Goal: Task Accomplishment & Management: Use online tool/utility

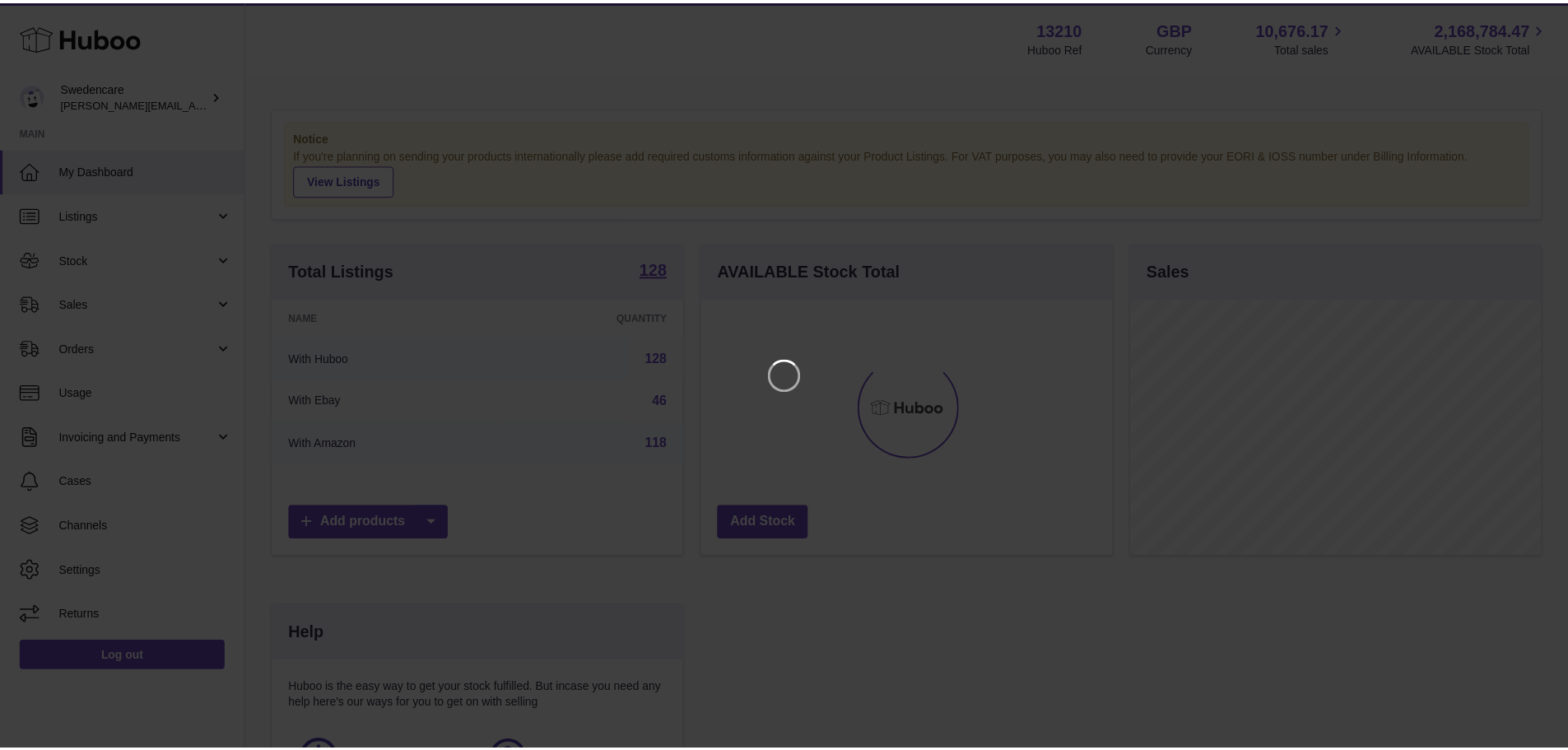
scroll to position [257, 415]
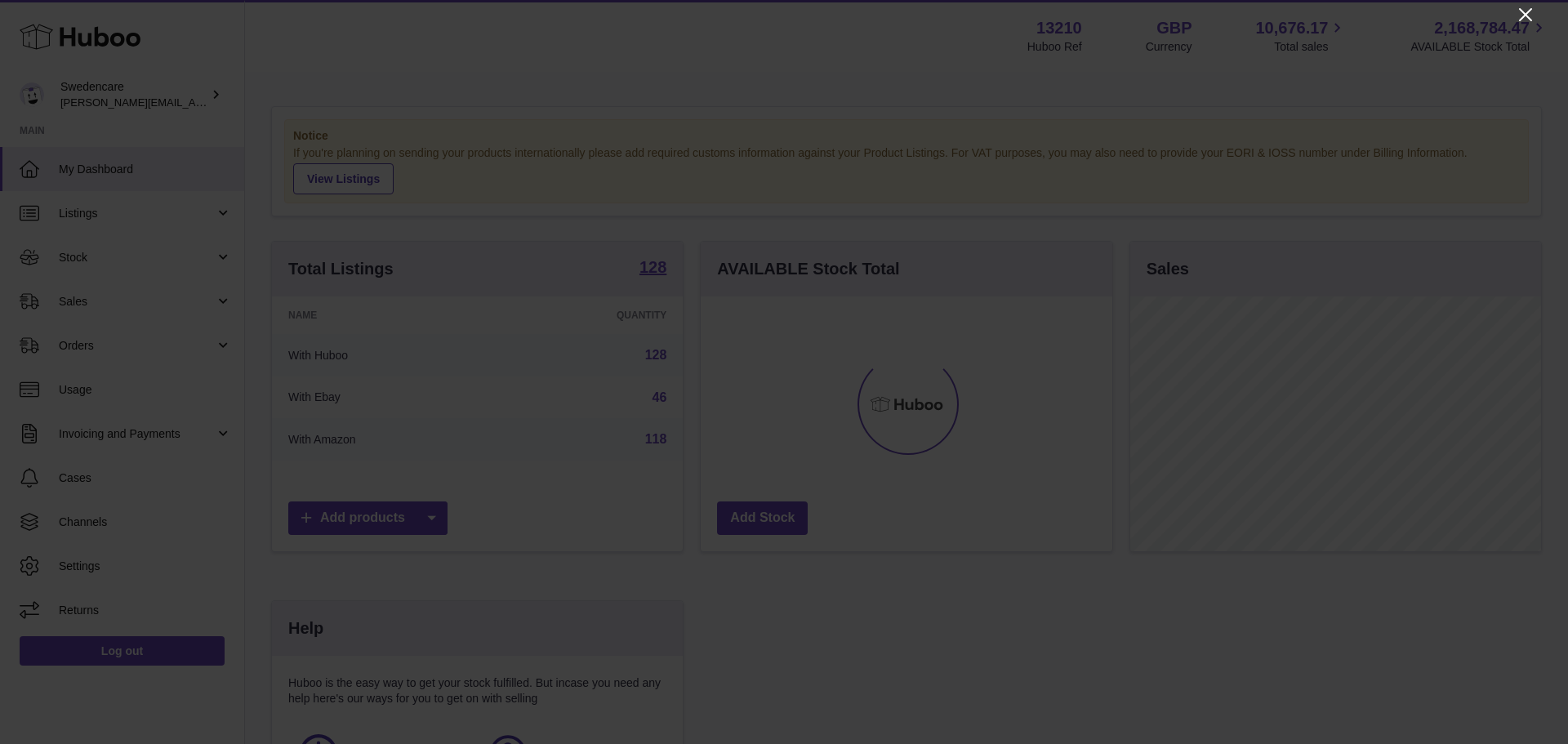
click at [1529, 13] on icon "Close" at bounding box center [1526, 14] width 19 height 19
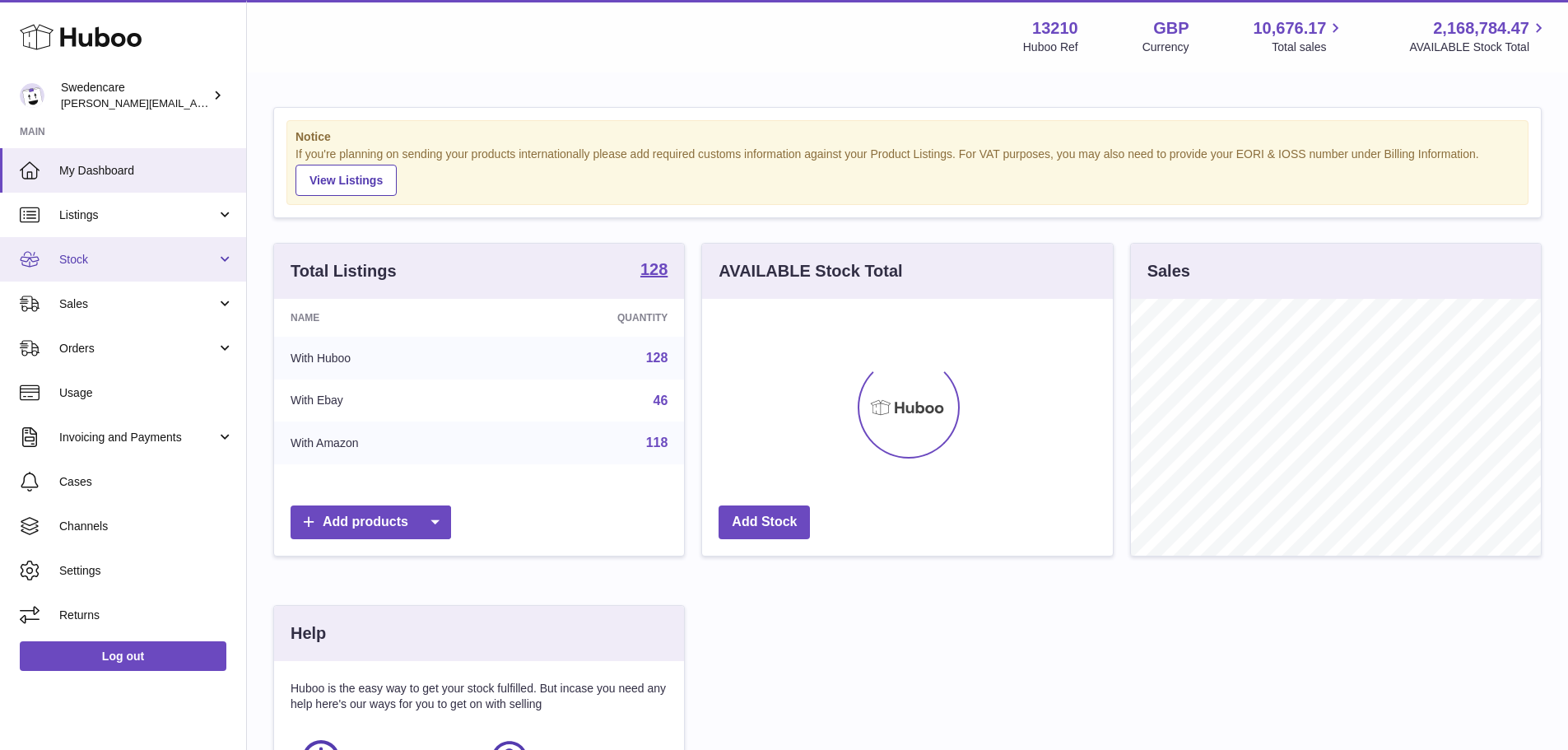
click at [89, 253] on span "Stock" at bounding box center [137, 260] width 157 height 15
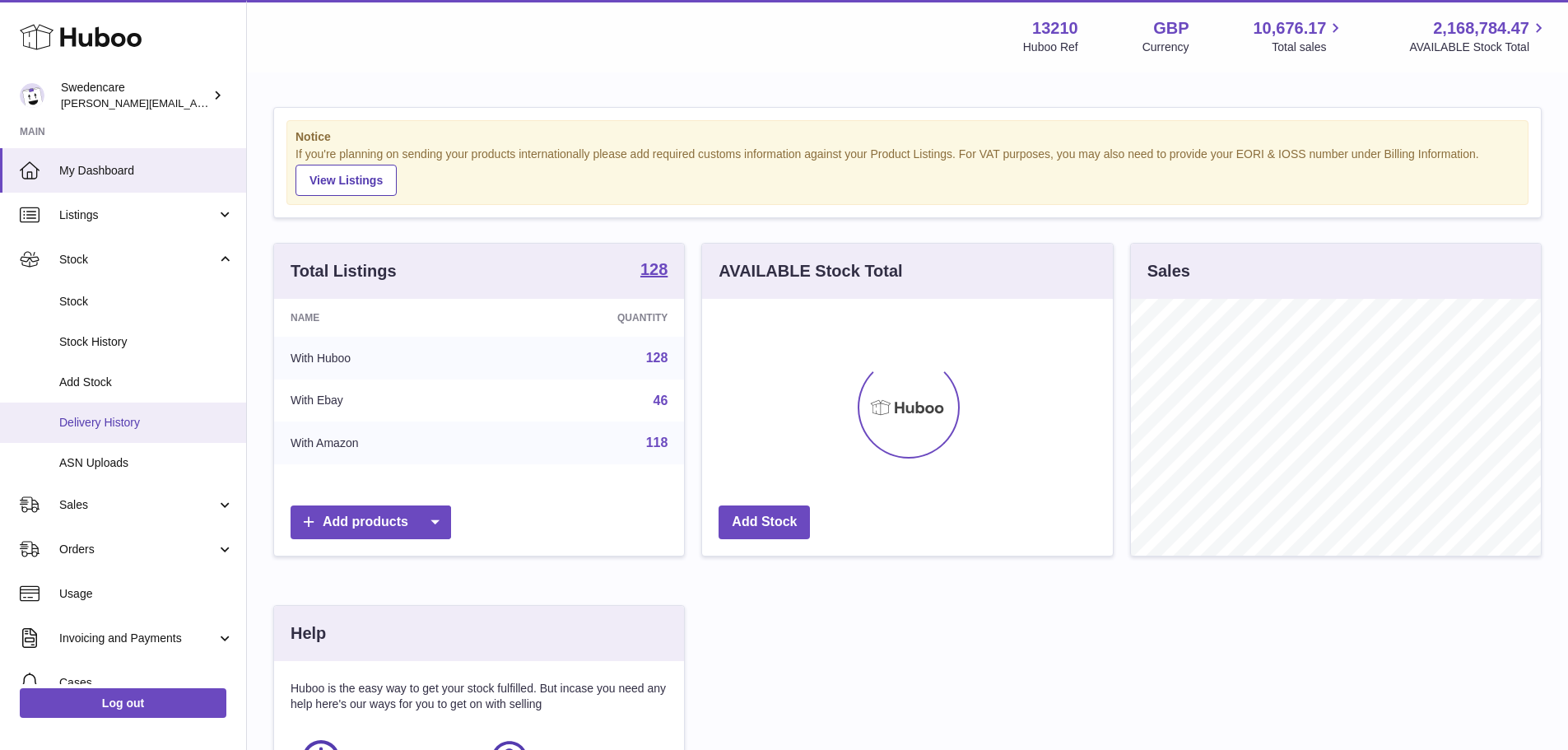
click at [125, 433] on link "Delivery History" at bounding box center [123, 423] width 246 height 41
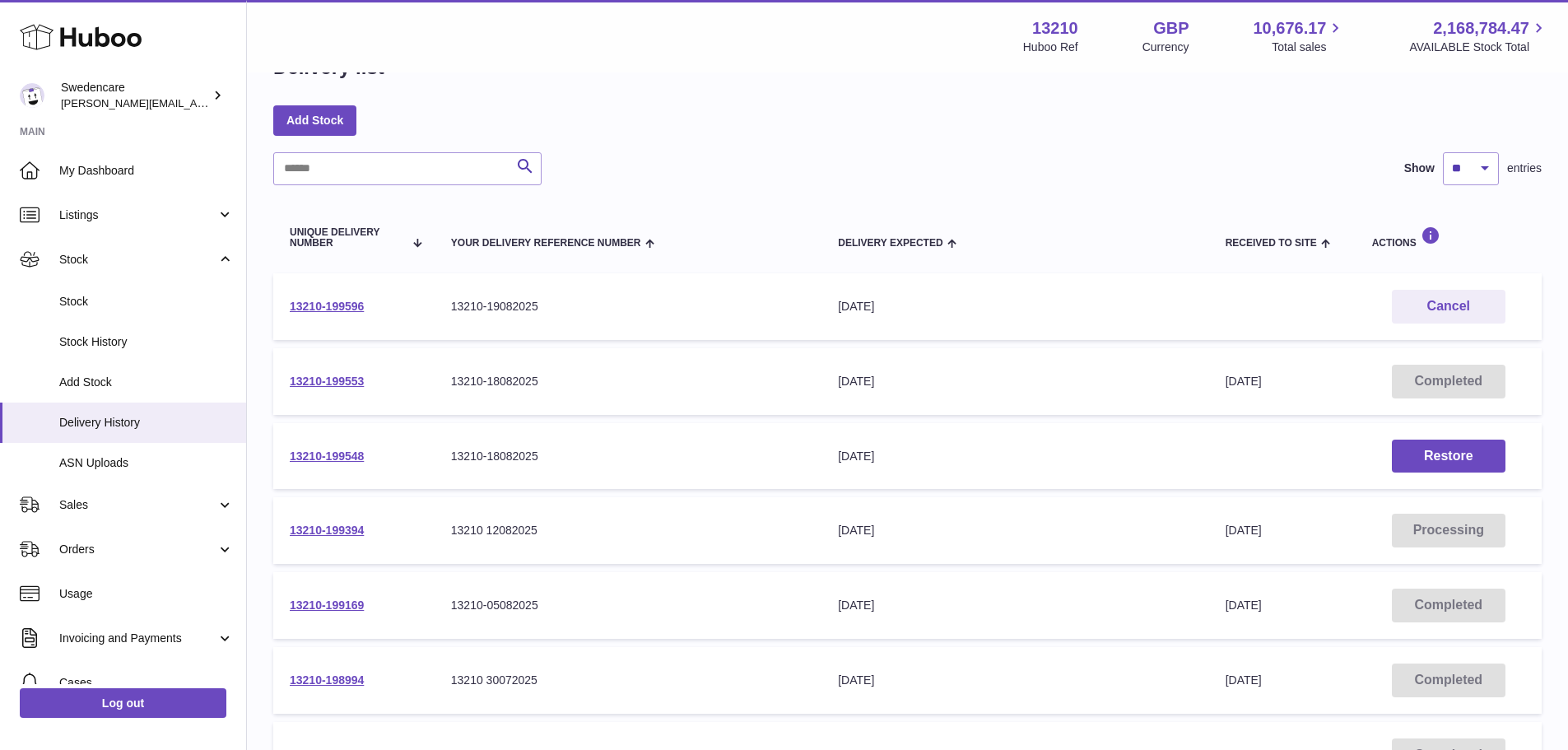
scroll to position [82, 0]
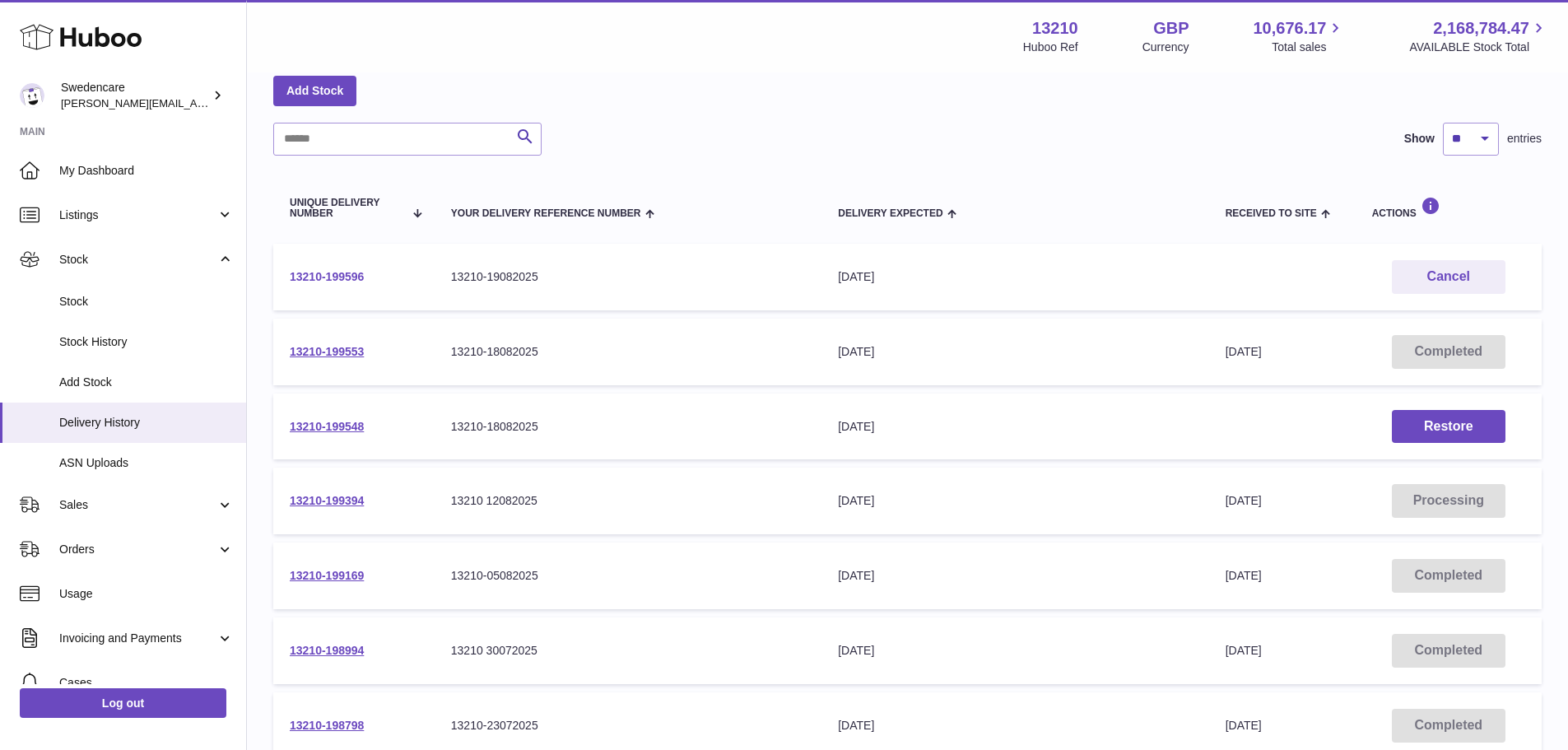
click at [335, 277] on link "13210-199596" at bounding box center [326, 277] width 74 height 14
click at [334, 350] on link "13210-199553" at bounding box center [326, 351] width 74 height 14
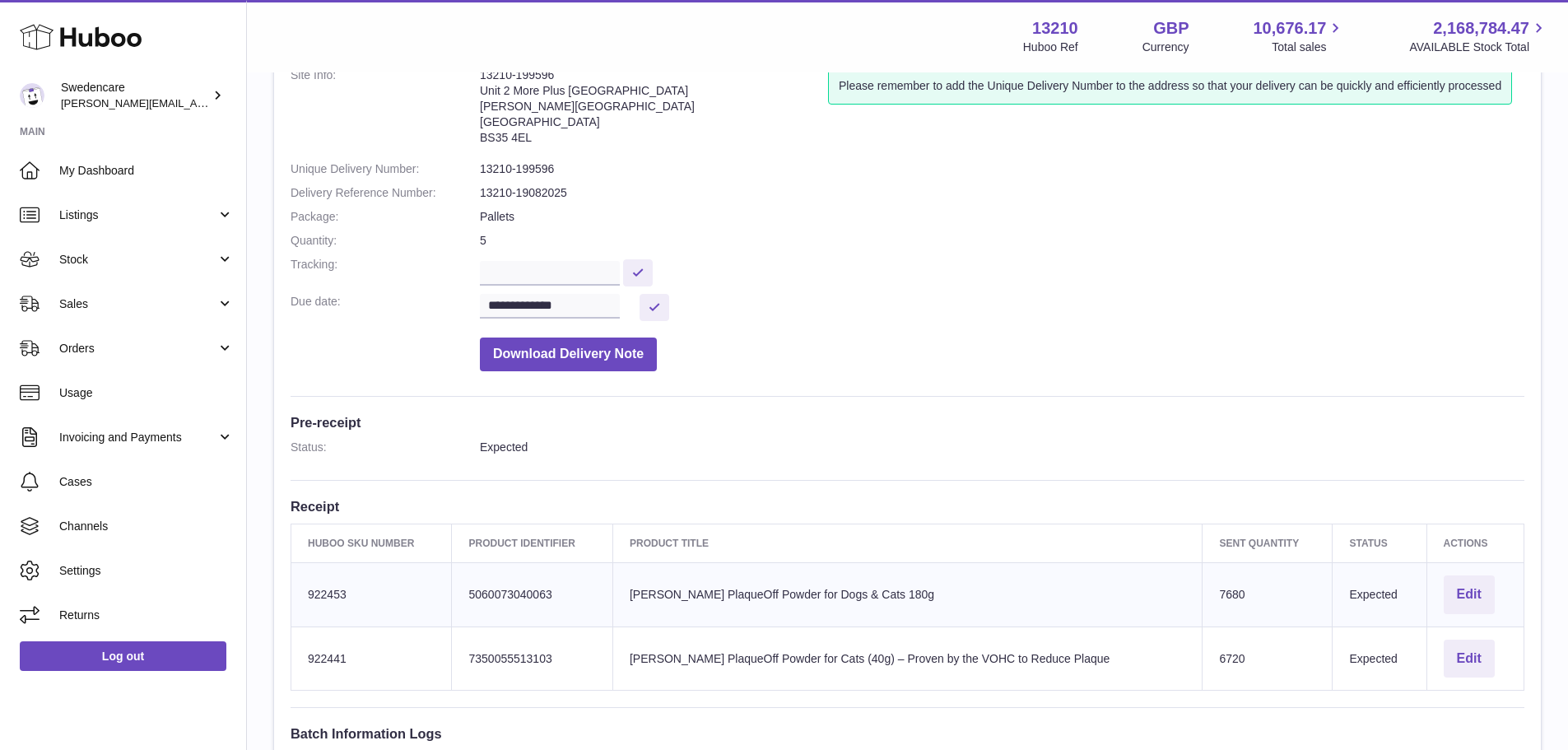
scroll to position [82, 0]
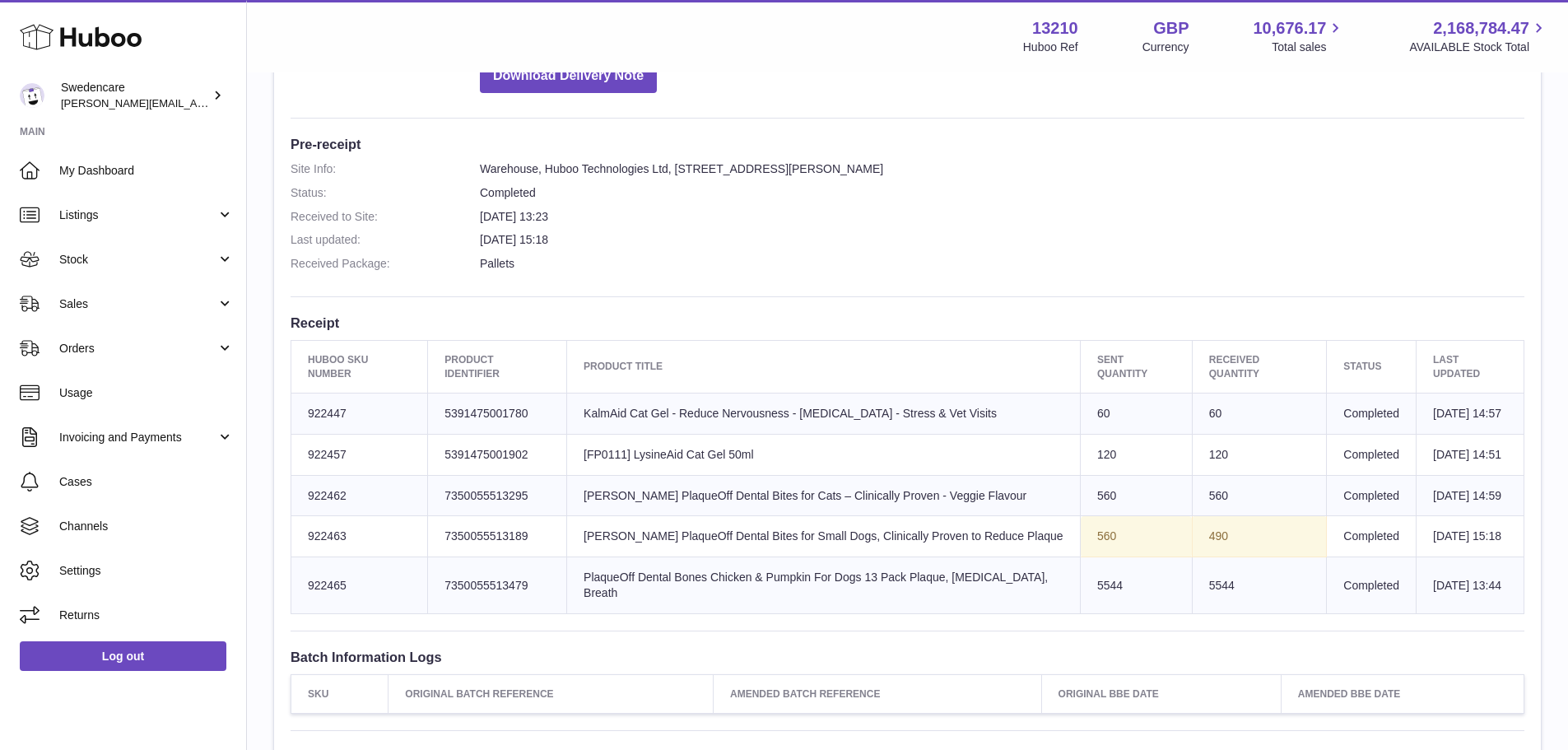
scroll to position [411, 0]
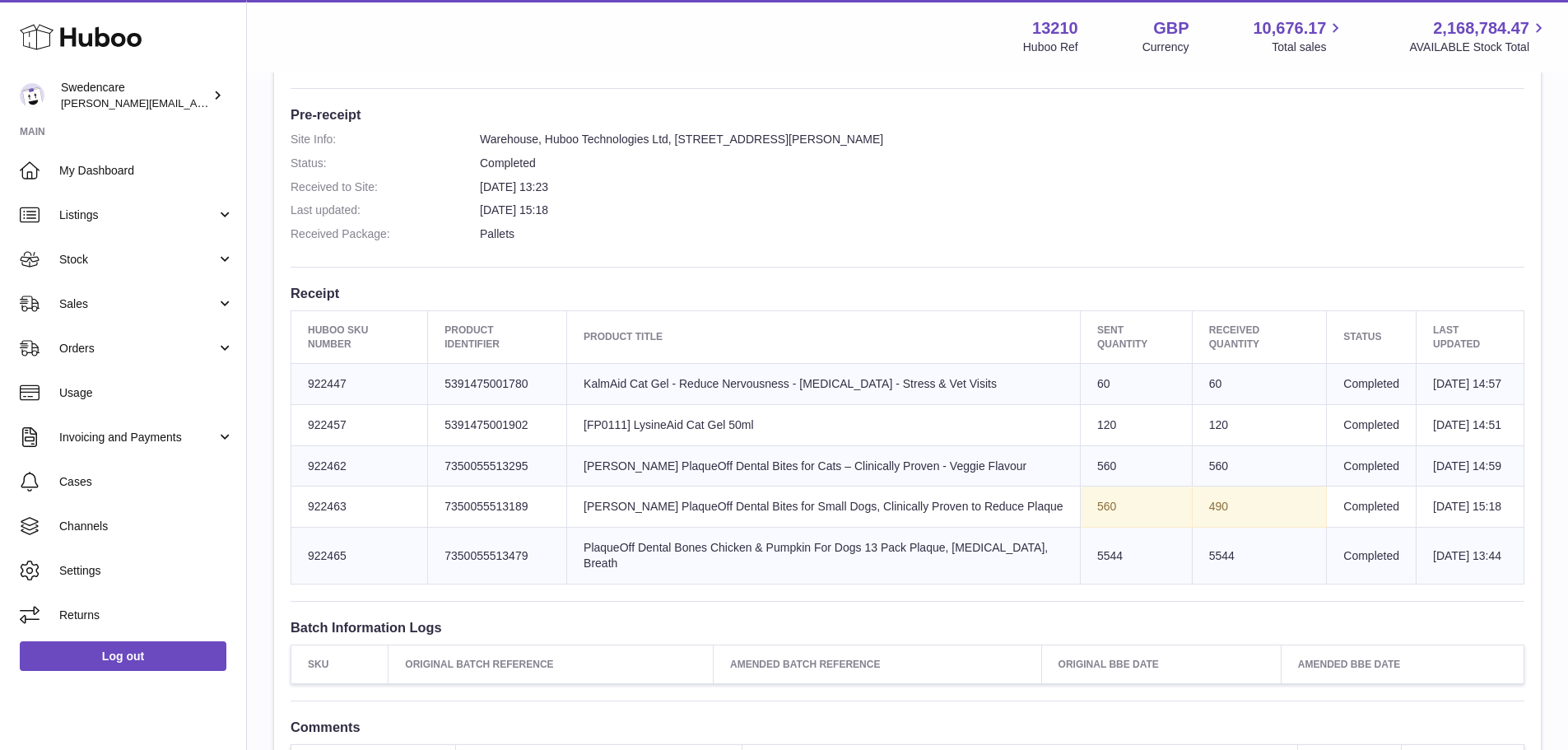
click at [913, 220] on dl "Site Info: Warehouse, Huboo Technologies Ltd, Unit 2, More Plus Central Park, H…" at bounding box center [907, 190] width 1233 height 119
click at [834, 232] on dd "Pallets" at bounding box center [1002, 235] width 1044 height 15
click at [96, 188] on link "My Dashboard" at bounding box center [123, 170] width 246 height 44
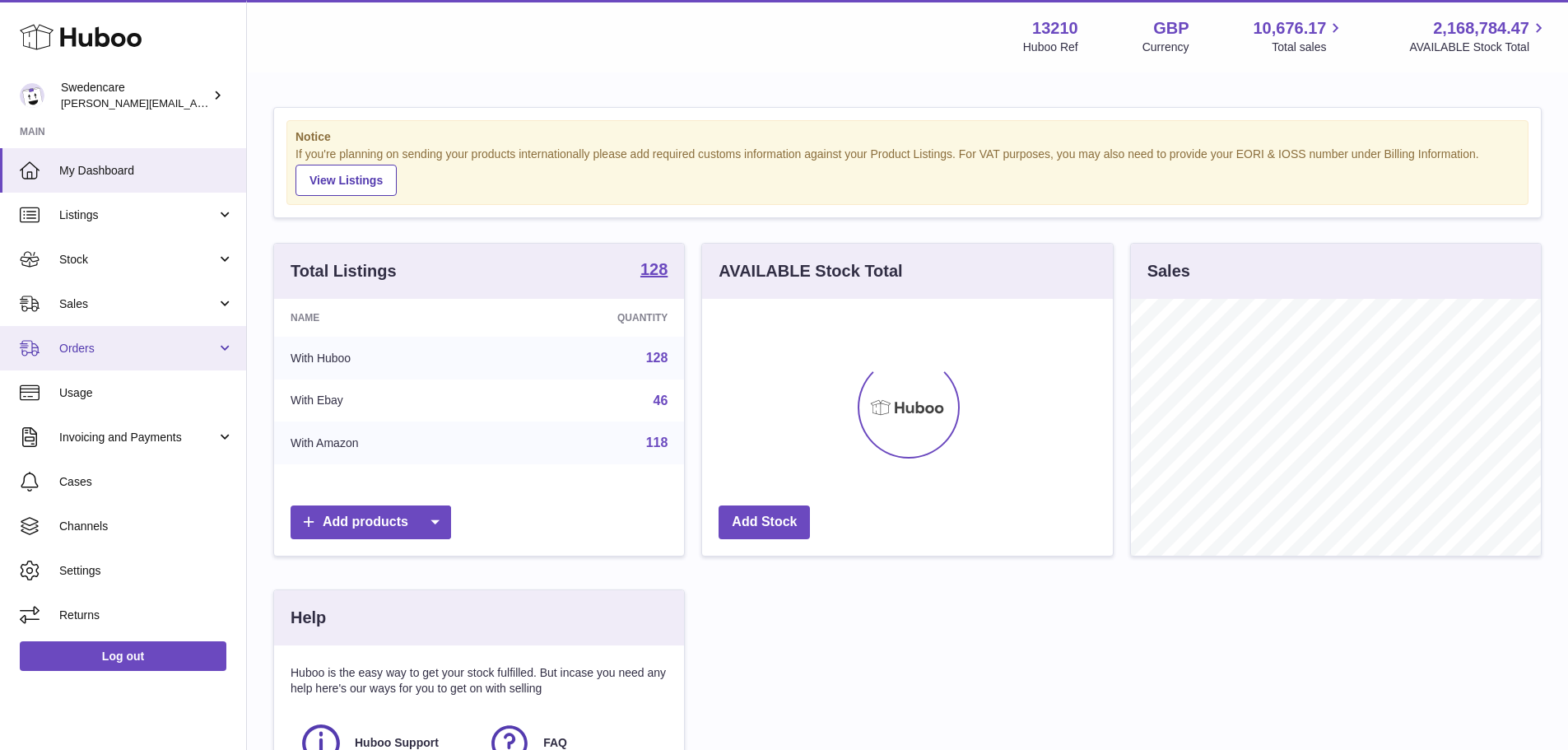
scroll to position [257, 411]
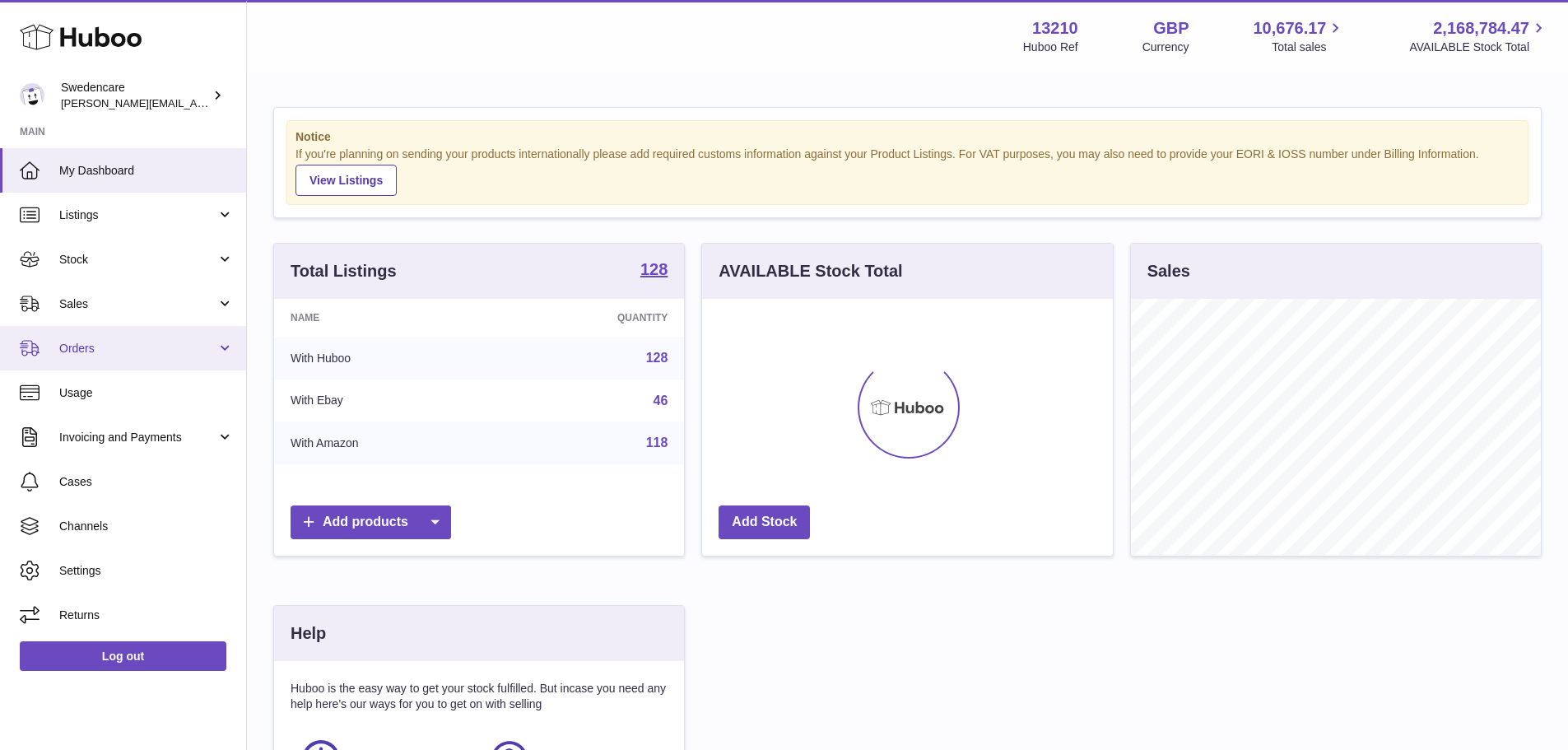
click at [124, 363] on link "Orders" at bounding box center [123, 348] width 246 height 44
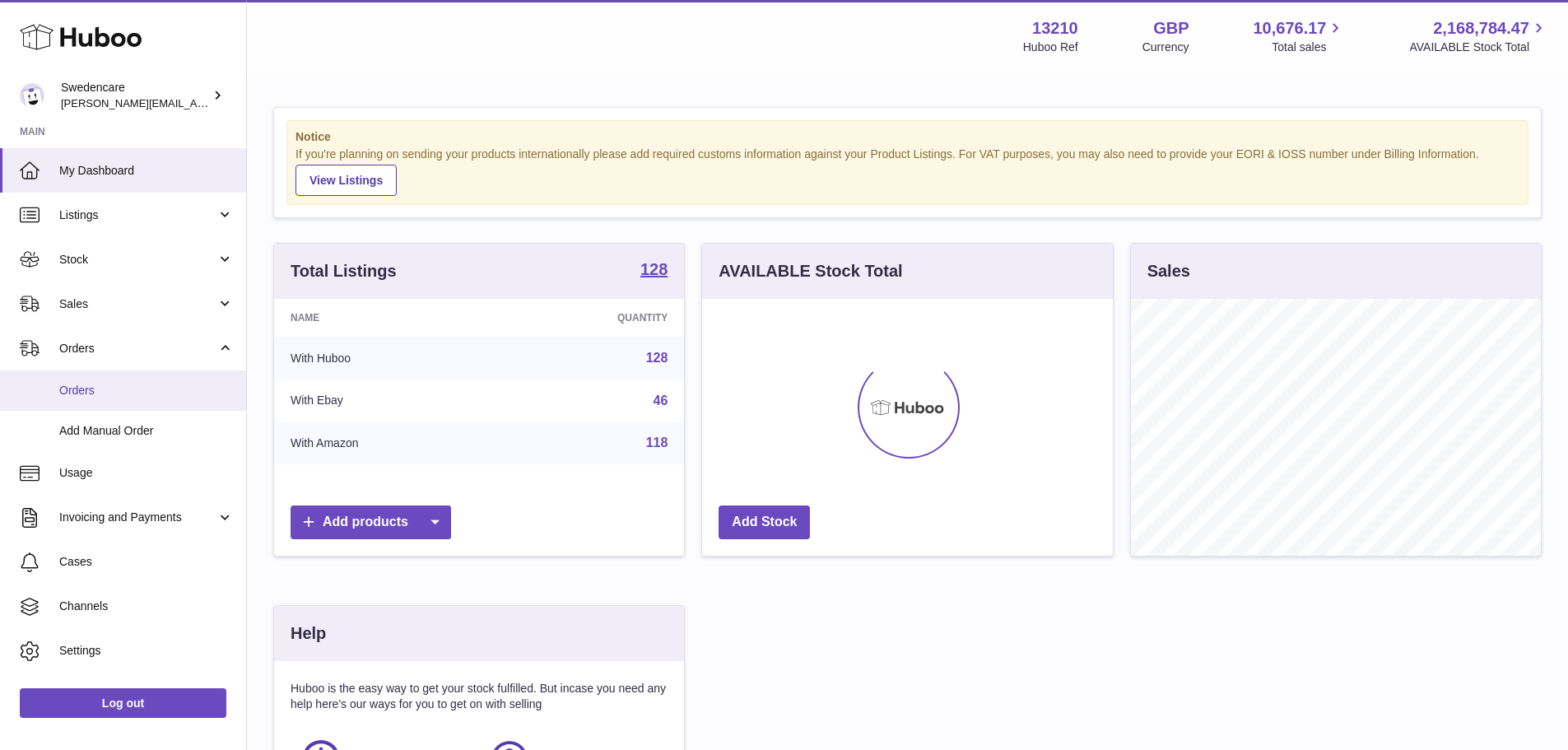
click at [118, 393] on span "Orders" at bounding box center [146, 391] width 175 height 15
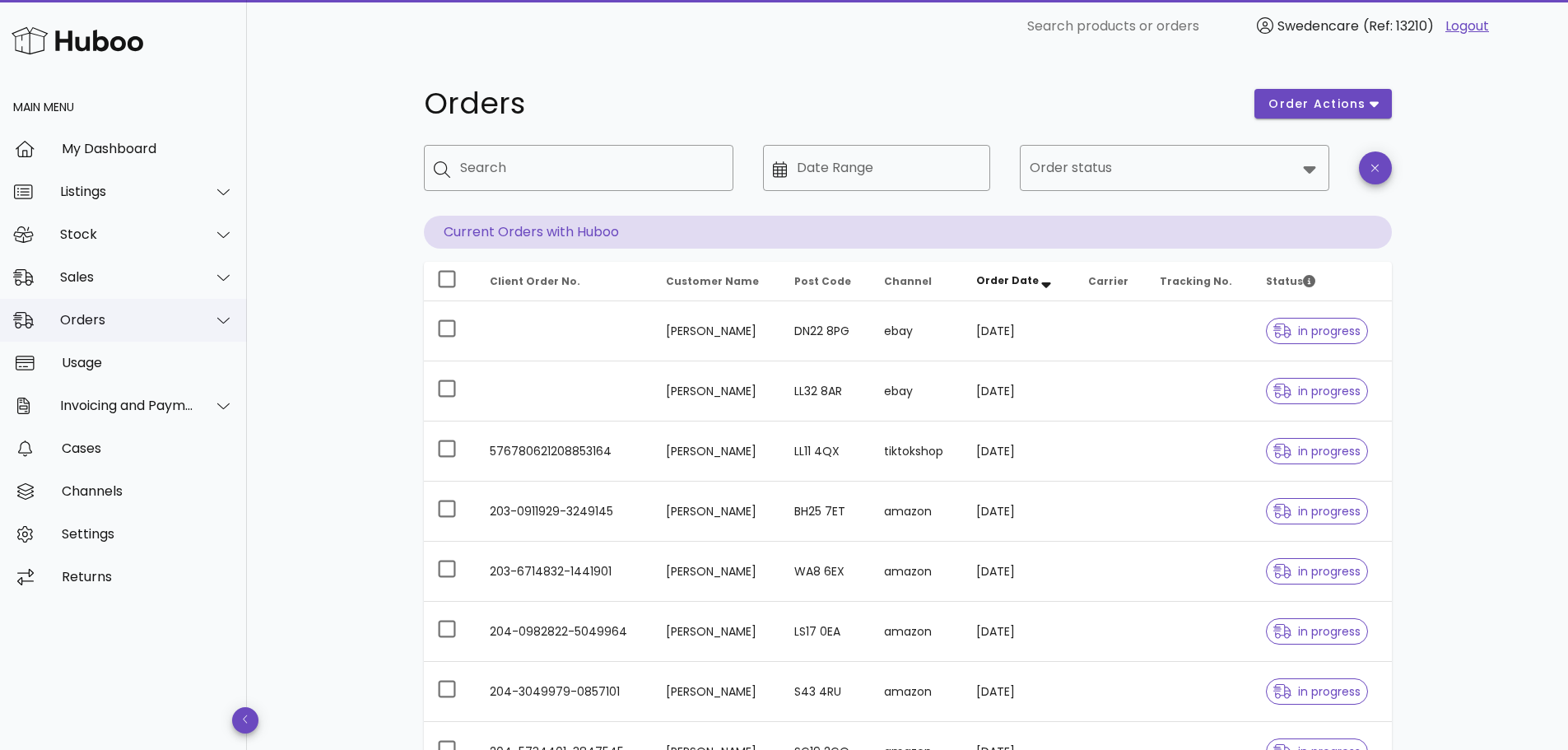
click at [85, 327] on div "Orders" at bounding box center [126, 319] width 134 height 15
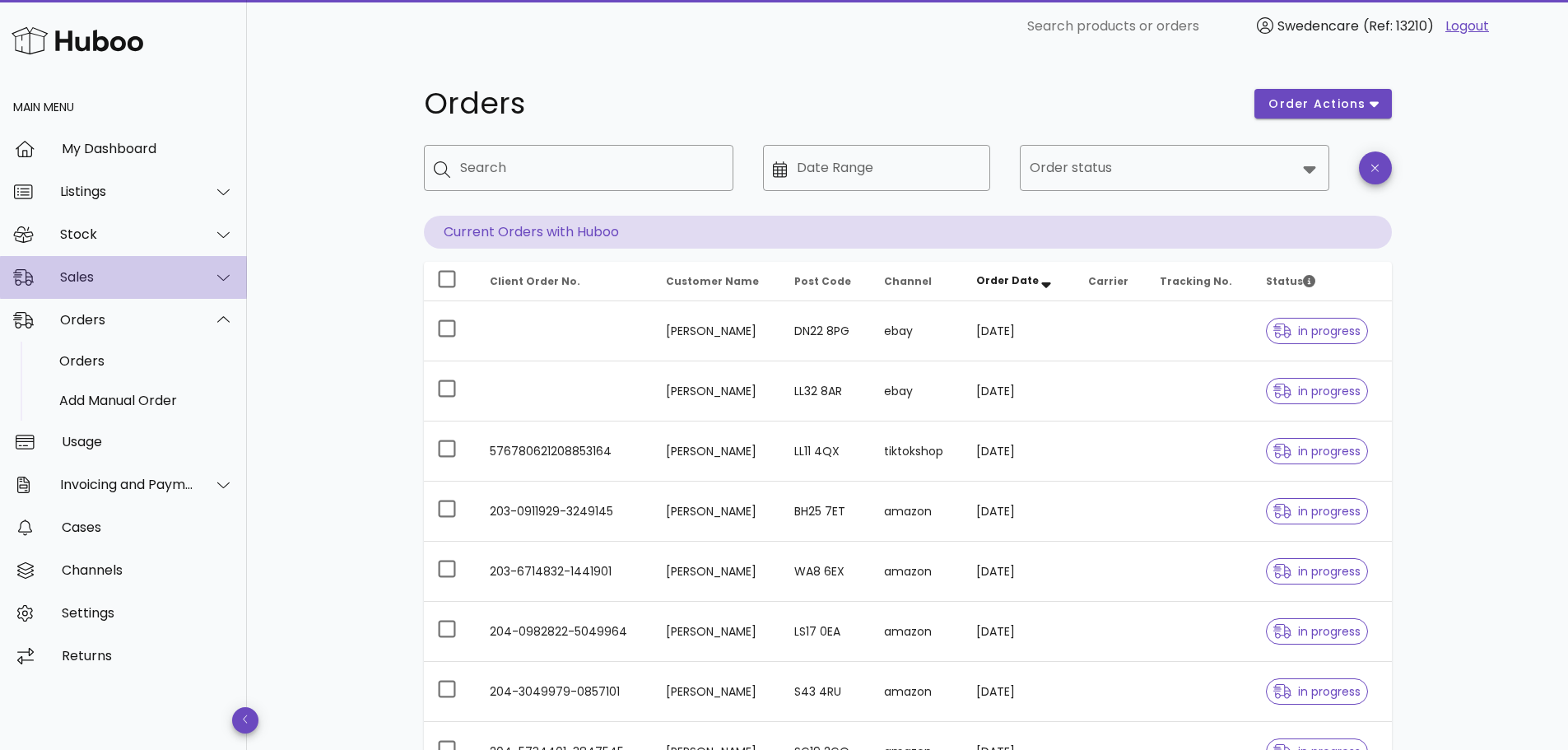
click at [77, 271] on div "Sales" at bounding box center [126, 277] width 134 height 15
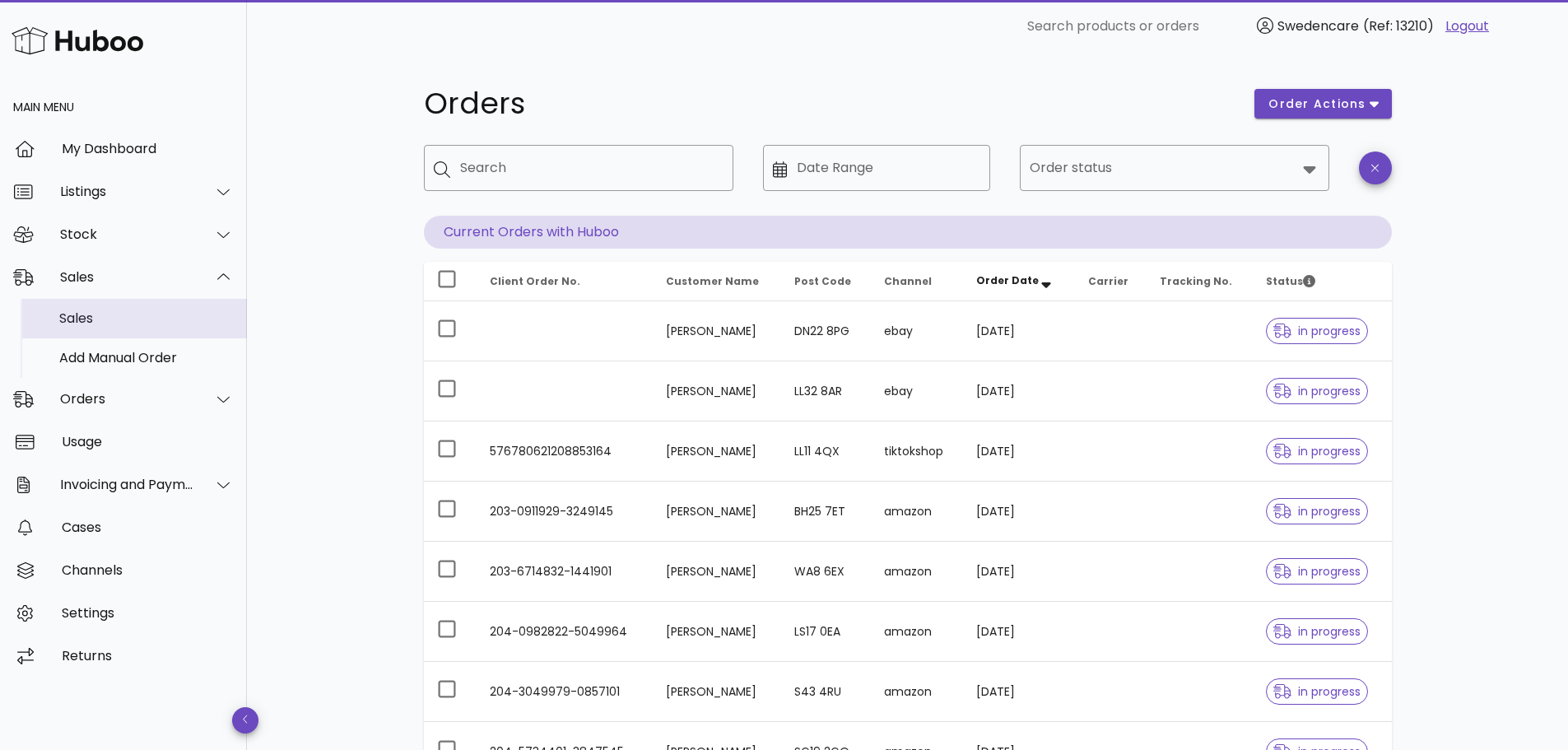
click at [107, 318] on div "Sales" at bounding box center [146, 318] width 175 height 15
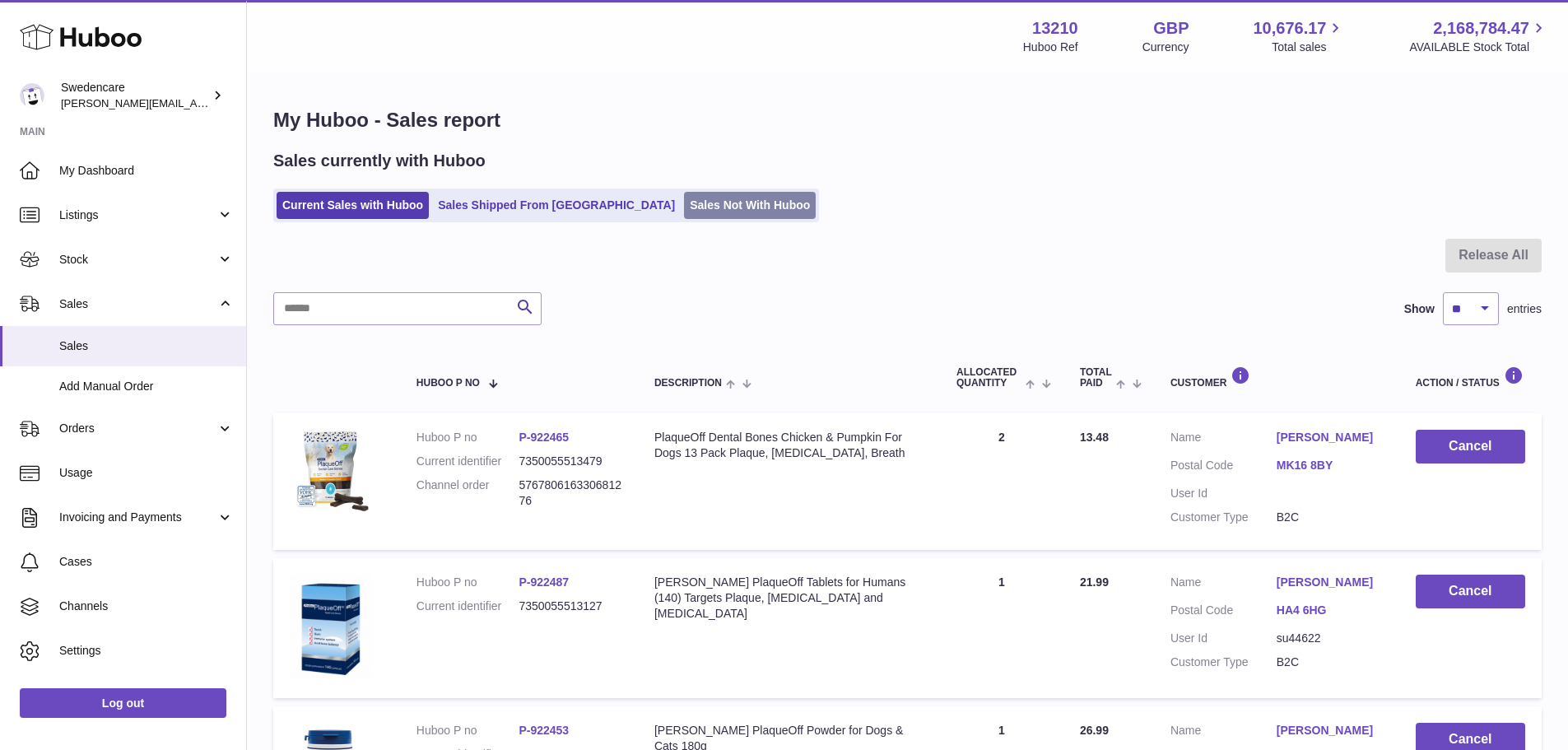
click at [684, 214] on link "Sales Not With Huboo" at bounding box center [750, 206] width 131 height 27
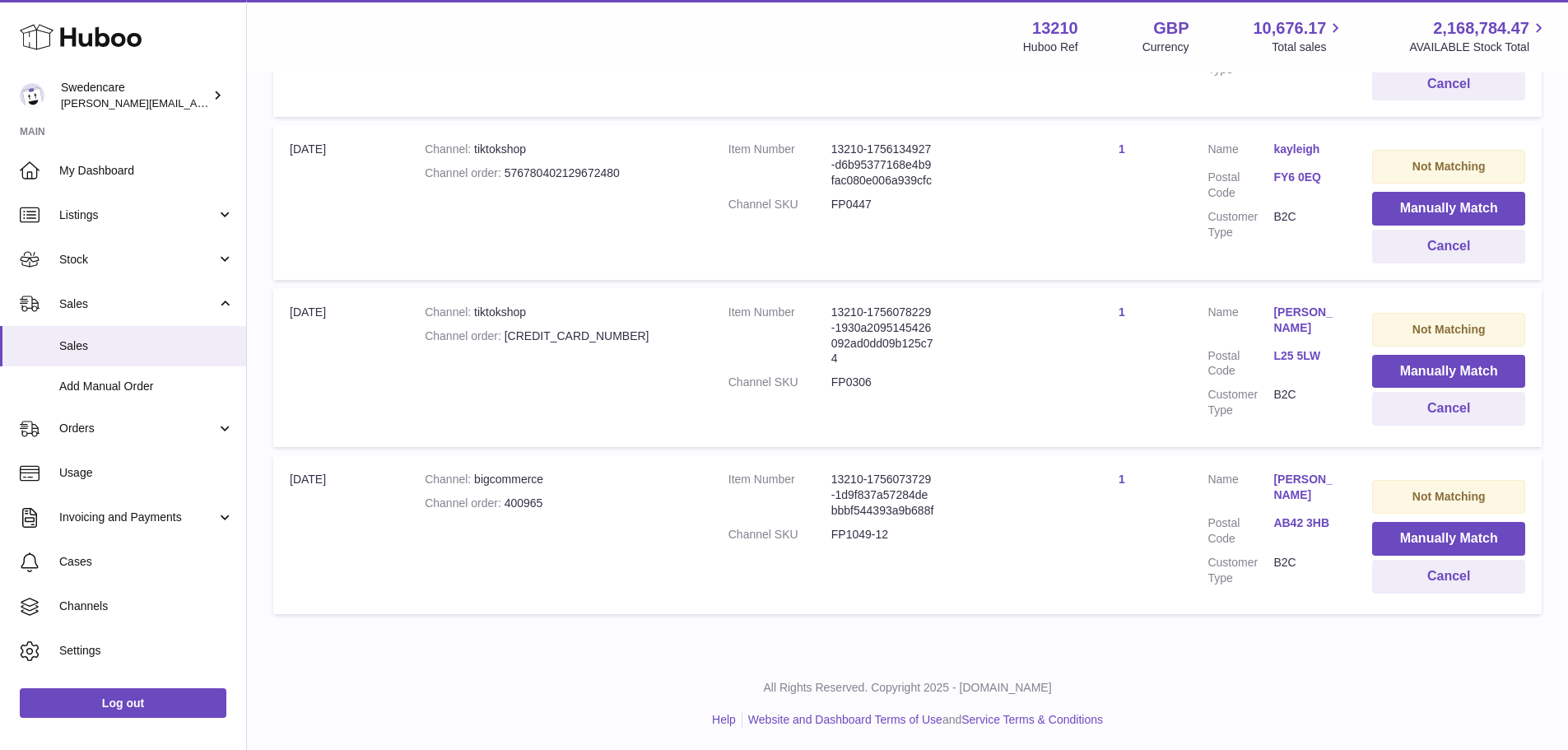
scroll to position [479, 0]
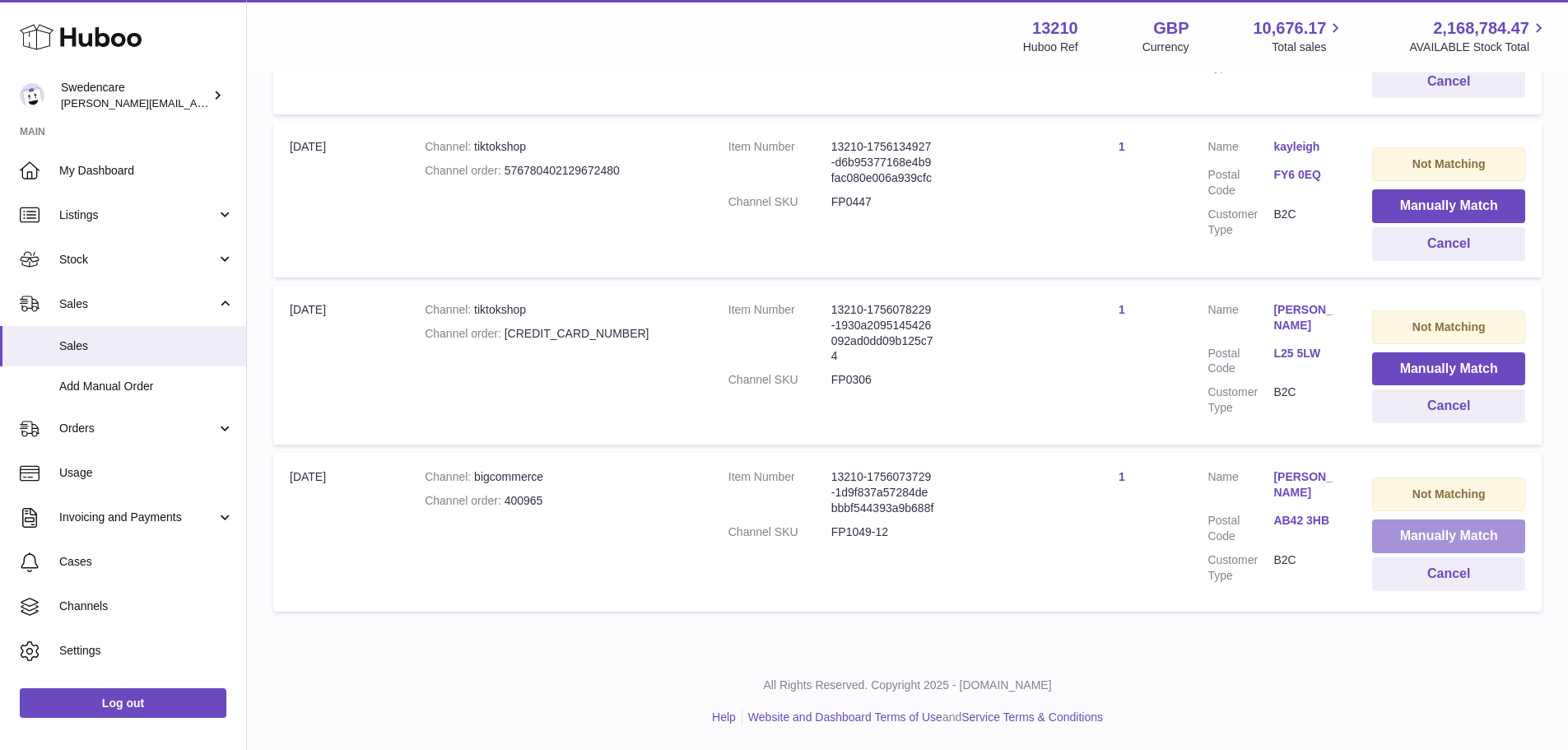
click at [1428, 537] on button "Manually Match" at bounding box center [1448, 536] width 153 height 34
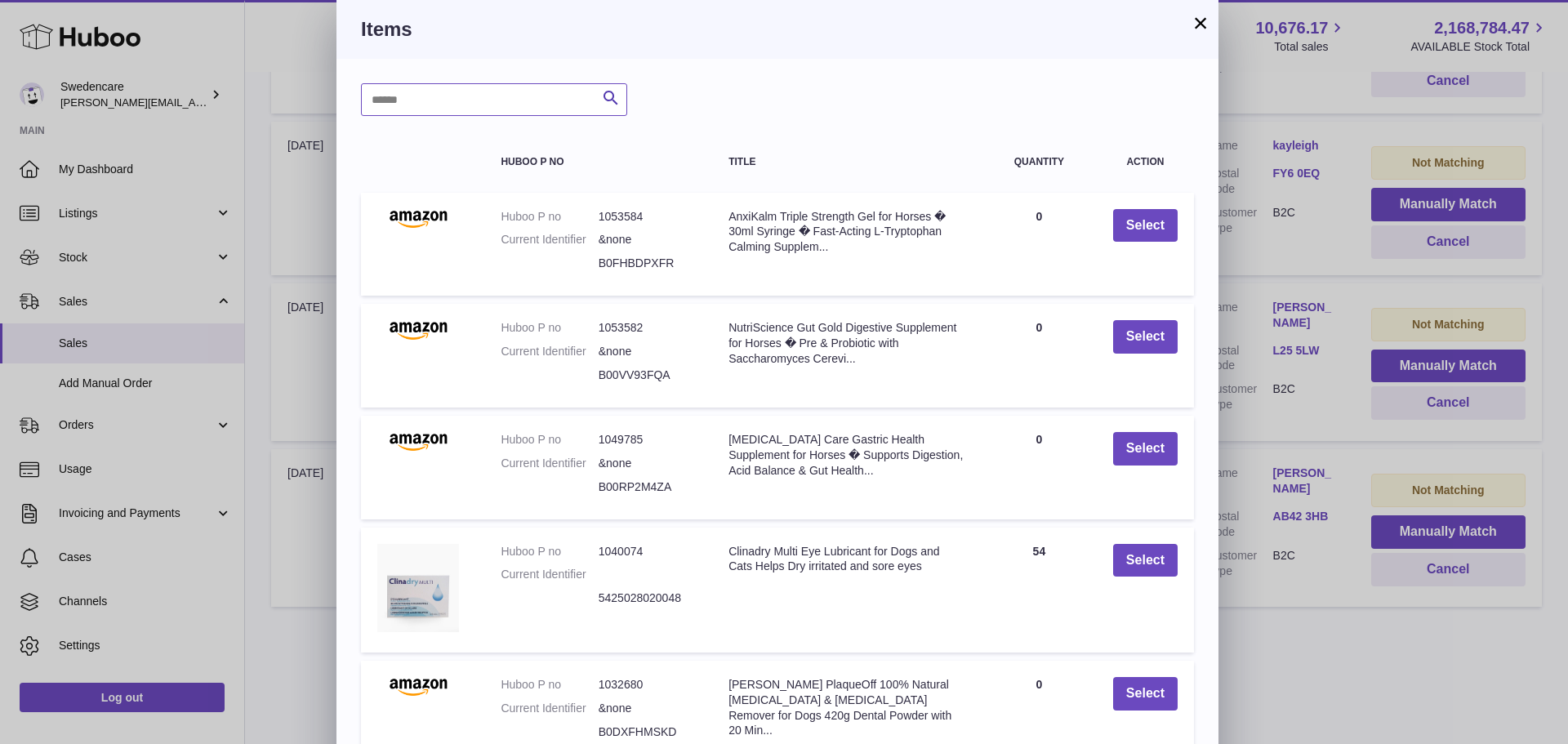
click at [419, 103] on input "text" at bounding box center [494, 100] width 266 height 33
paste input "******"
type input "******"
click at [613, 102] on icon "submit" at bounding box center [611, 98] width 19 height 20
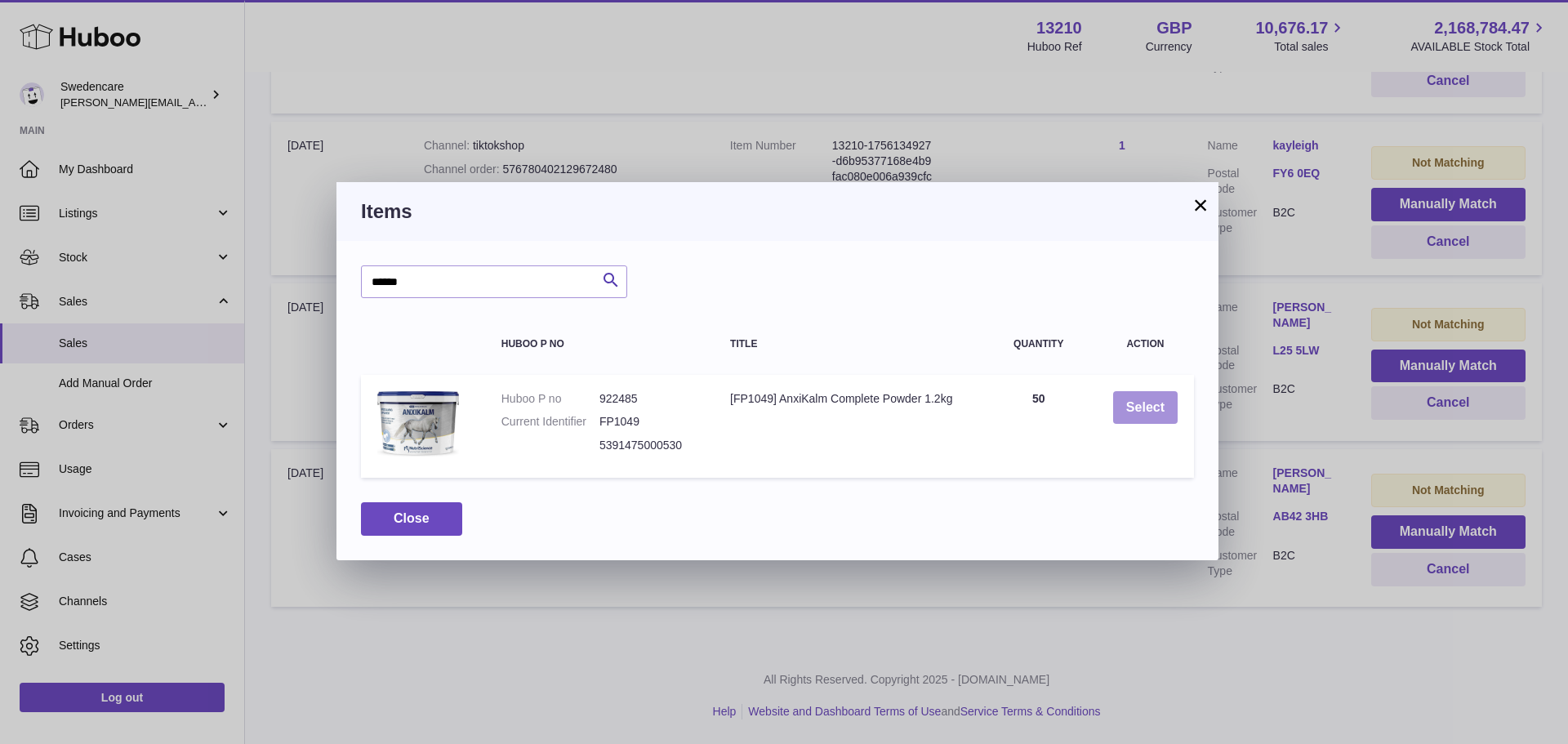
click at [1154, 415] on button "Select" at bounding box center [1145, 407] width 64 height 34
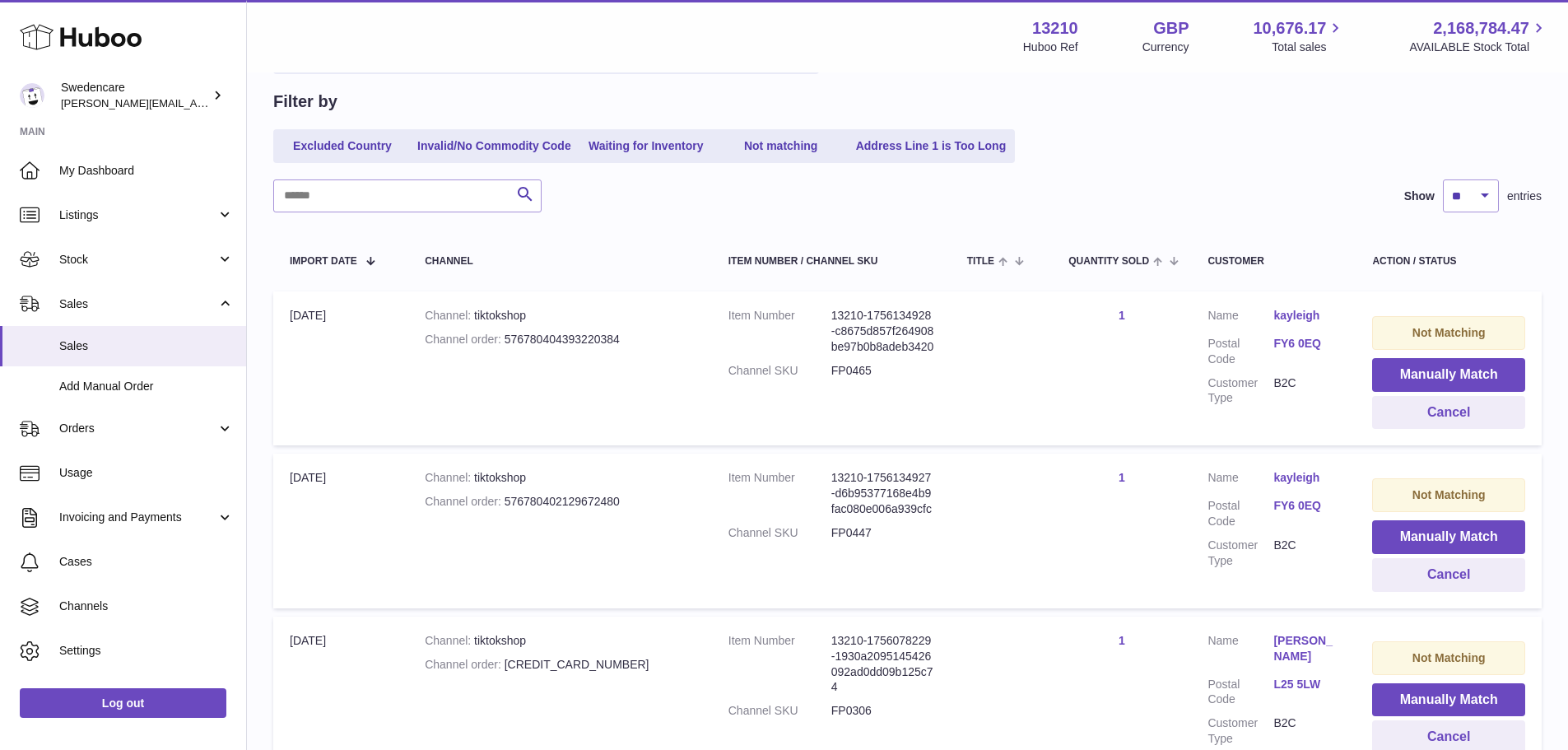
scroll to position [0, 0]
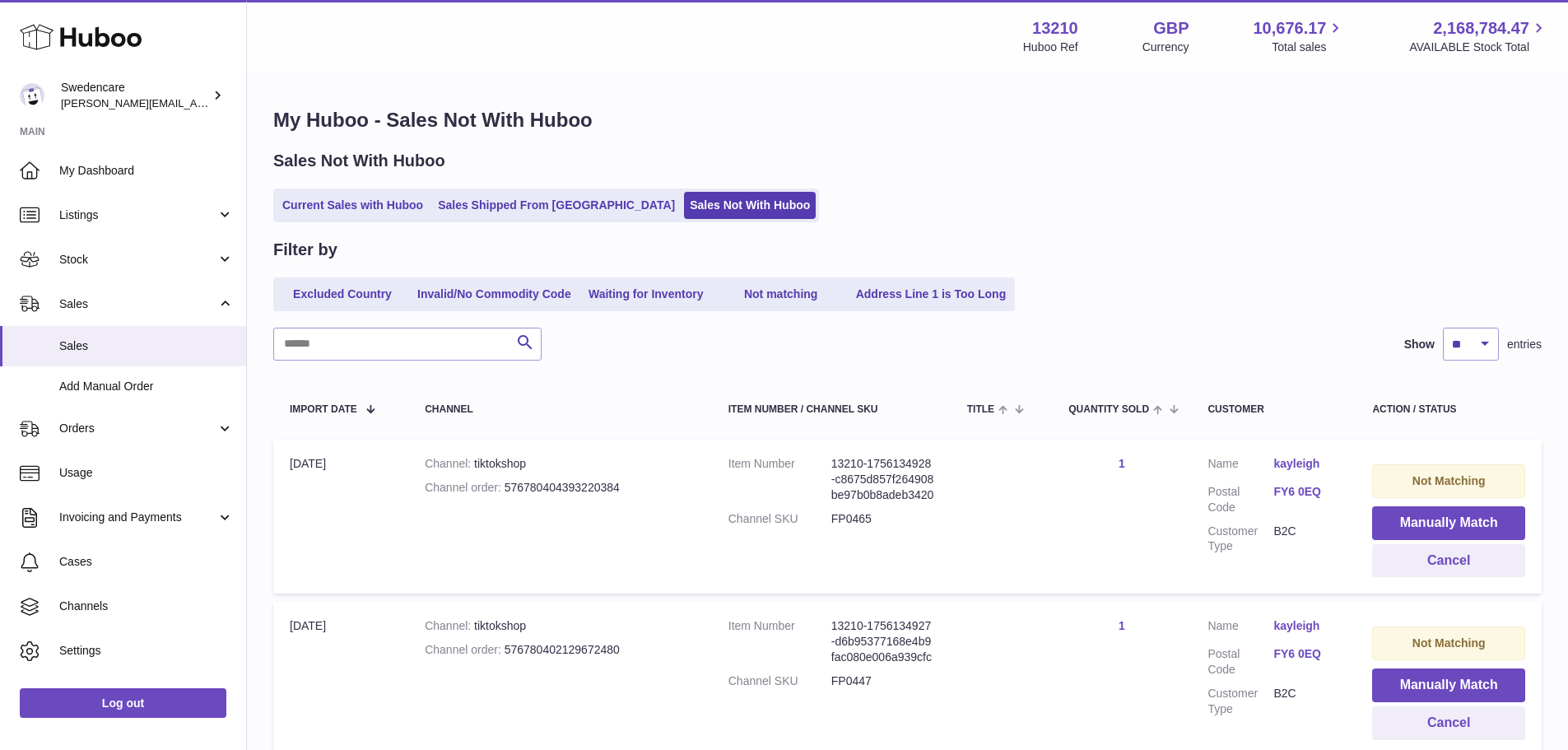
click at [1141, 251] on div "Filter by" at bounding box center [907, 249] width 1268 height 22
click at [114, 179] on link "My Dashboard" at bounding box center [123, 170] width 246 height 44
